Goal: Navigation & Orientation: Understand site structure

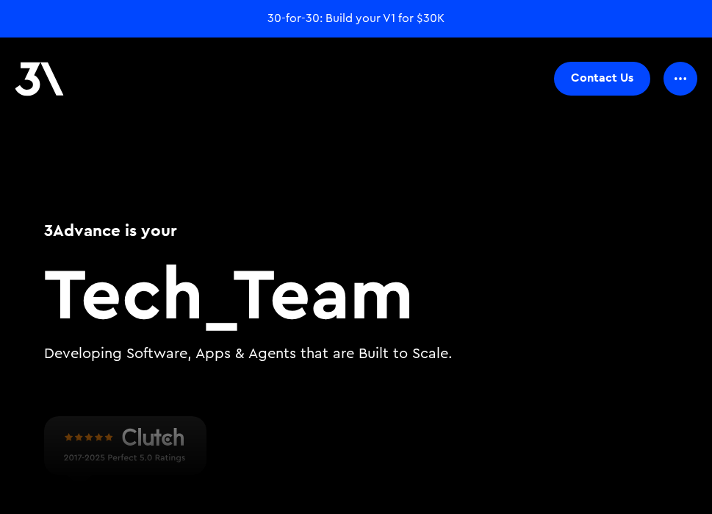
click at [680, 78] on img at bounding box center [681, 78] width 12 height 3
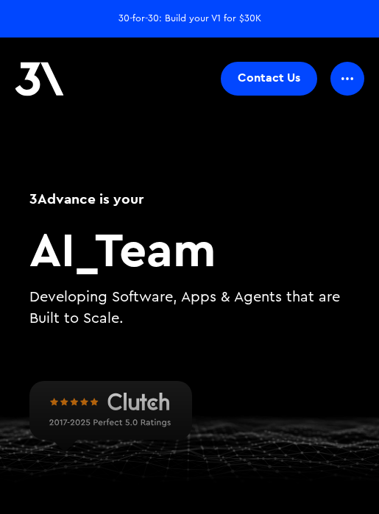
click at [352, 74] on div at bounding box center [347, 79] width 34 height 34
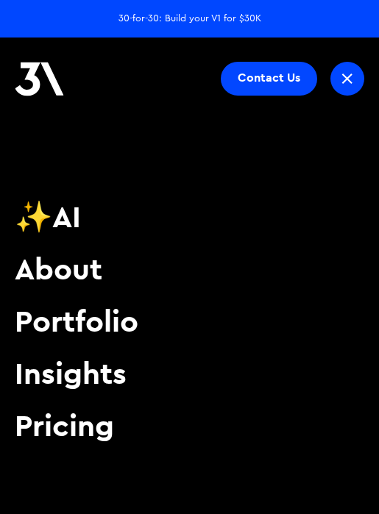
click at [56, 251] on link "About" at bounding box center [64, 268] width 99 height 37
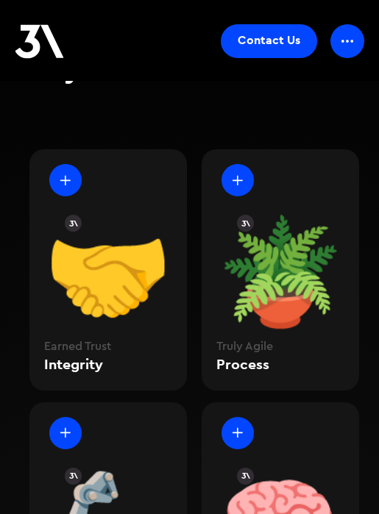
scroll to position [1000, 0]
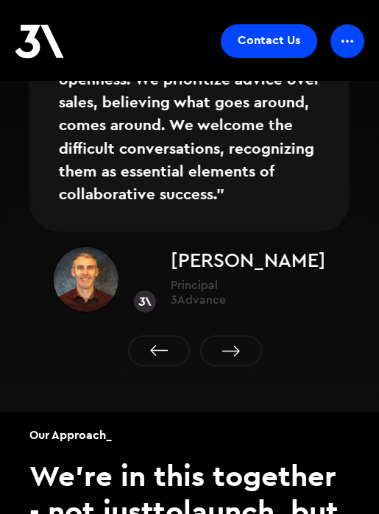
click at [343, 38] on div at bounding box center [347, 41] width 34 height 34
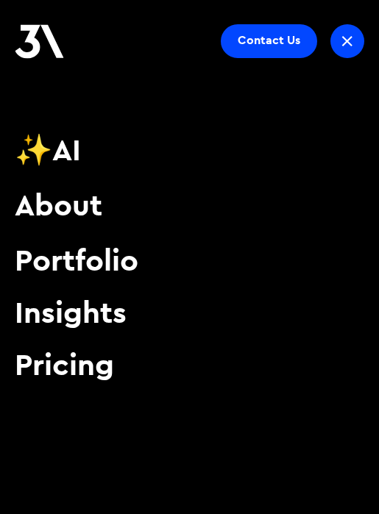
click at [76, 277] on link "Portfolio" at bounding box center [82, 259] width 135 height 37
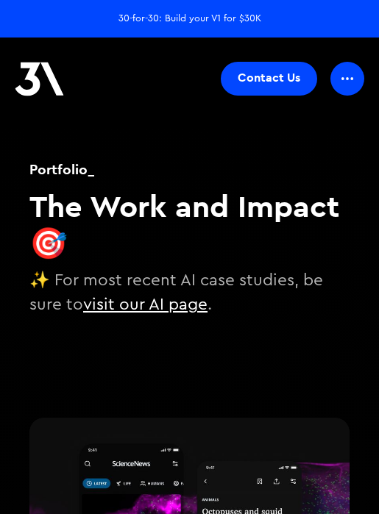
click at [349, 94] on div at bounding box center [347, 79] width 34 height 34
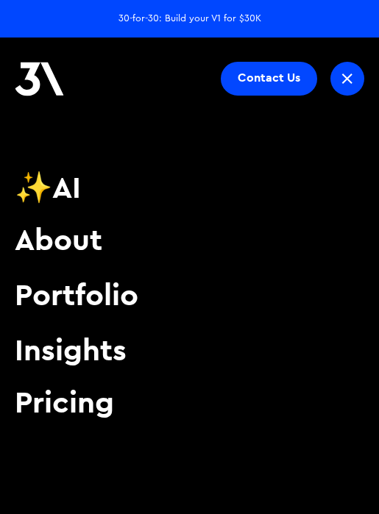
click at [72, 350] on link "Insights" at bounding box center [76, 349] width 123 height 37
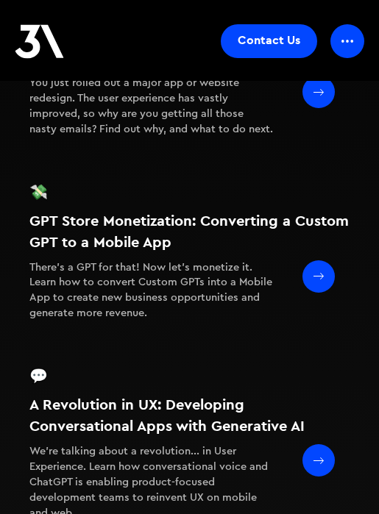
scroll to position [2585, 0]
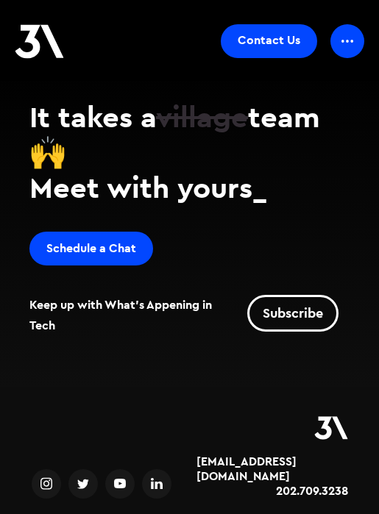
click at [343, 47] on div at bounding box center [347, 41] width 34 height 34
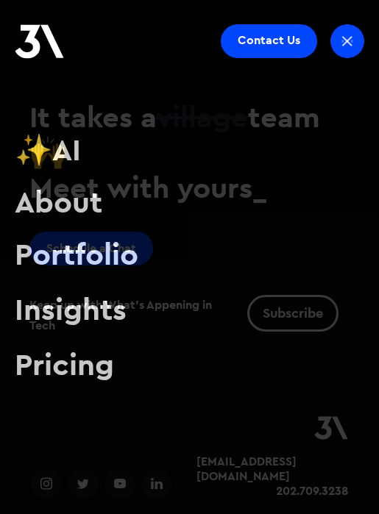
click at [348, 37] on img at bounding box center [347, 41] width 21 height 21
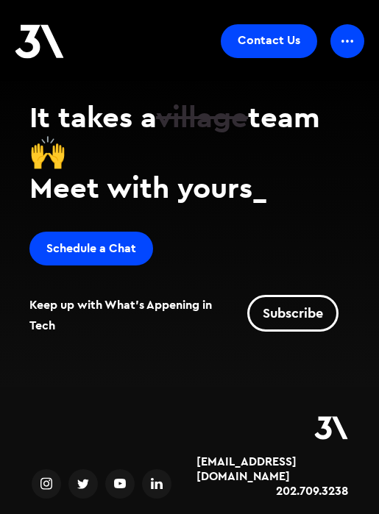
click at [362, 45] on div at bounding box center [347, 41] width 34 height 34
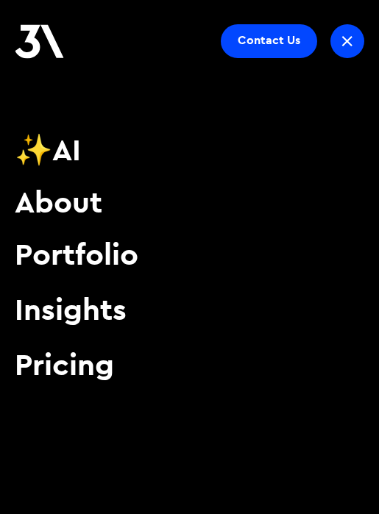
click at [65, 348] on link "Pricing" at bounding box center [70, 363] width 110 height 37
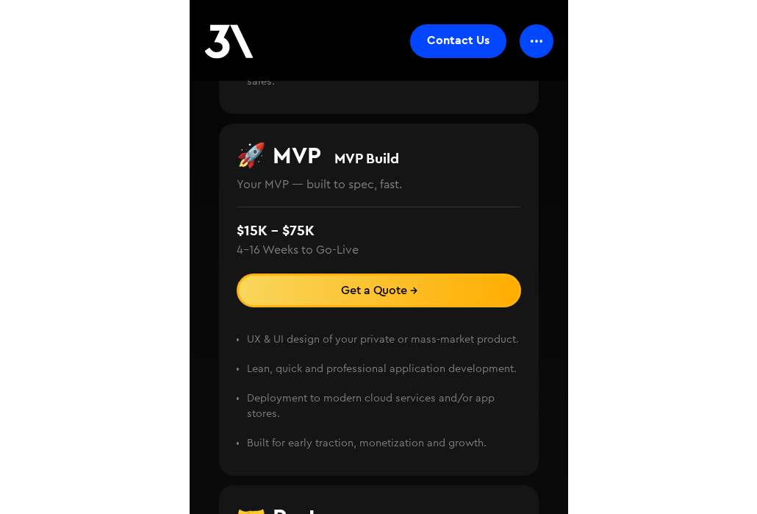
scroll to position [600, 0]
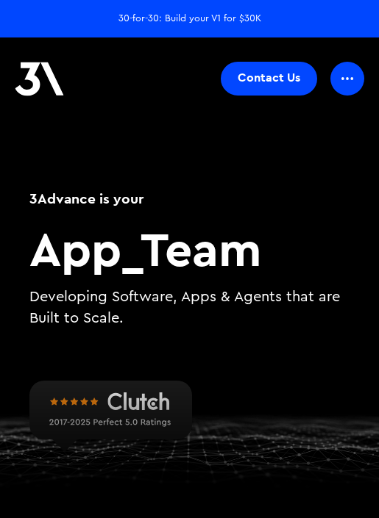
click at [359, 65] on header "Contact Us ✨AI About Portfolio Insights Pricing ✨AI About Portfolio Insights Pr…" at bounding box center [189, 77] width 379 height 81
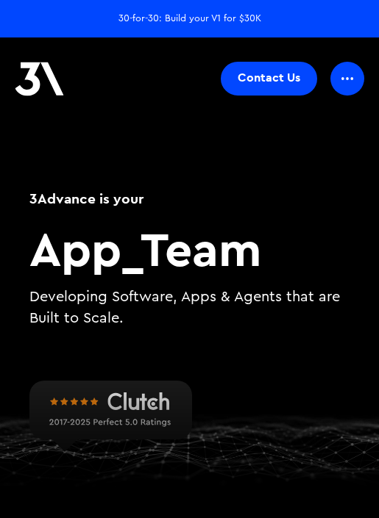
click at [347, 78] on img at bounding box center [347, 78] width 12 height 3
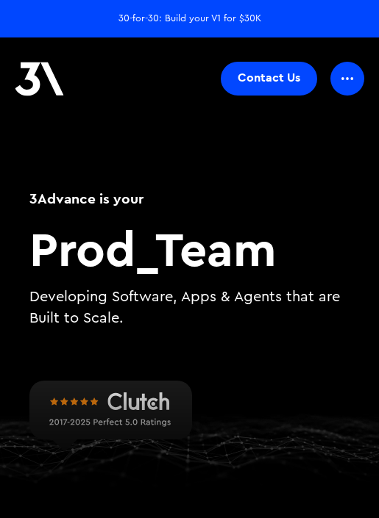
click at [343, 79] on img at bounding box center [347, 78] width 12 height 3
